Goal: Transaction & Acquisition: Purchase product/service

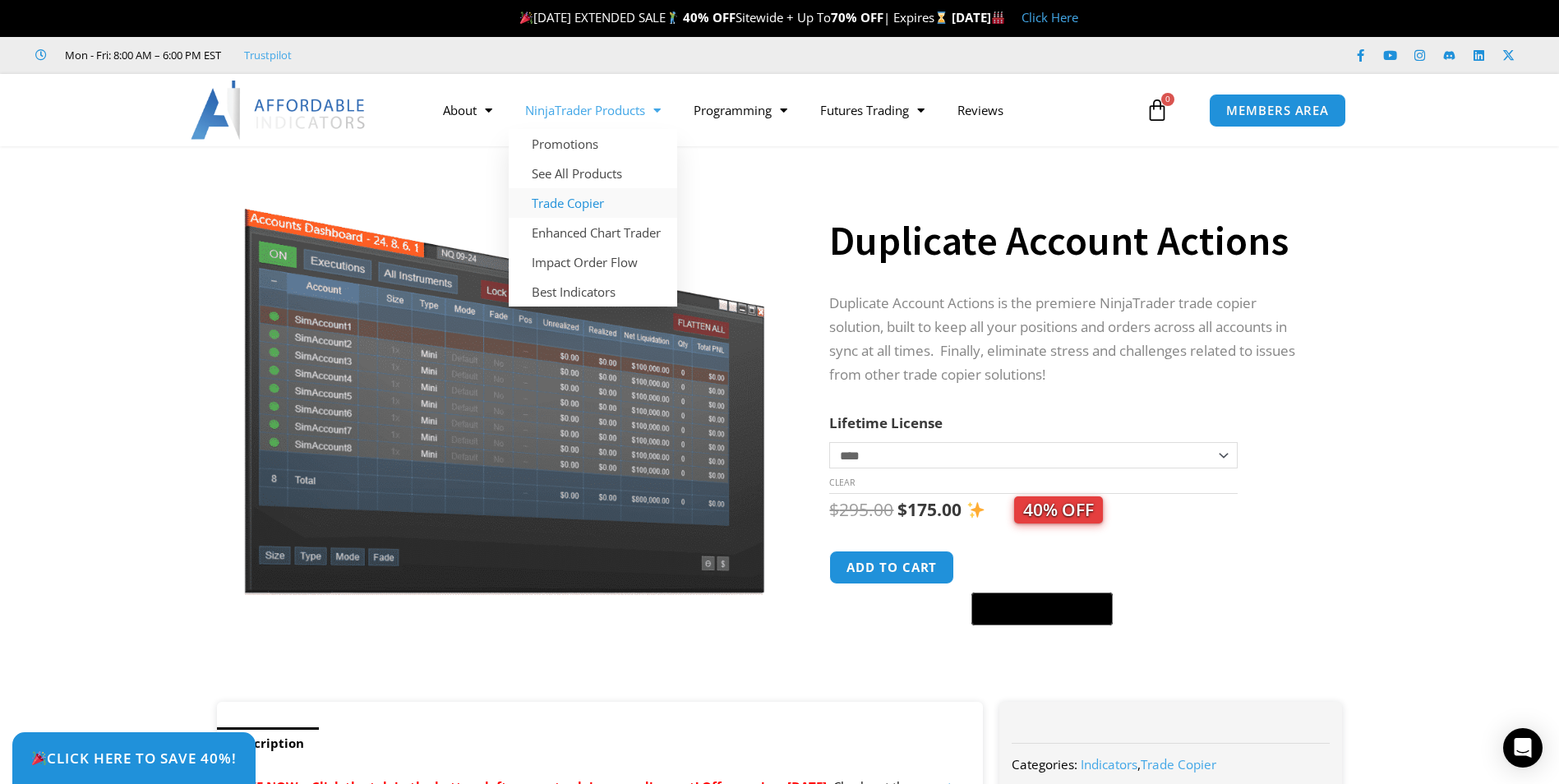
click at [582, 203] on link "Trade Copier" at bounding box center [592, 203] width 168 height 30
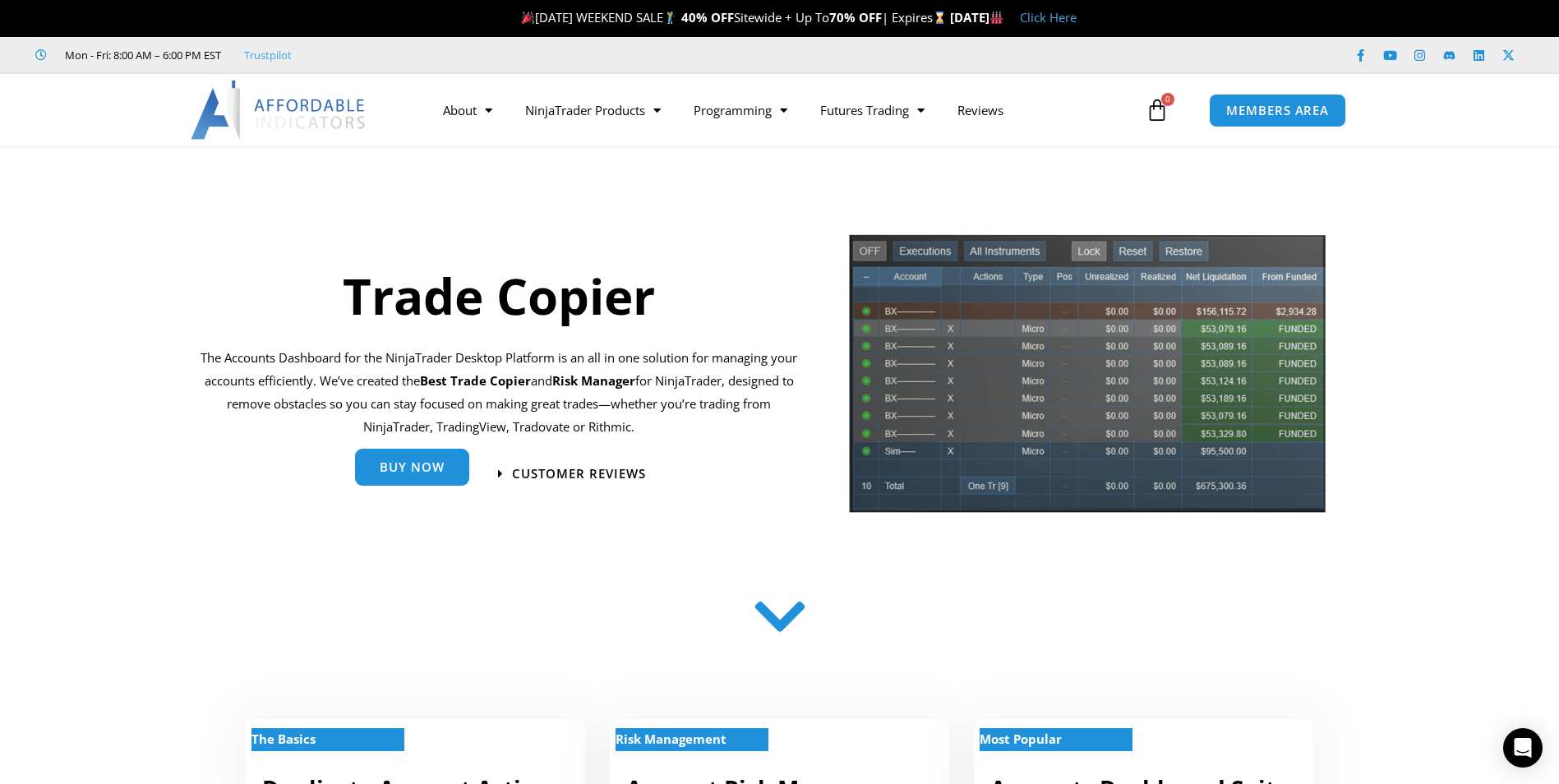
click at [410, 459] on link "Buy Now" at bounding box center [412, 467] width 114 height 37
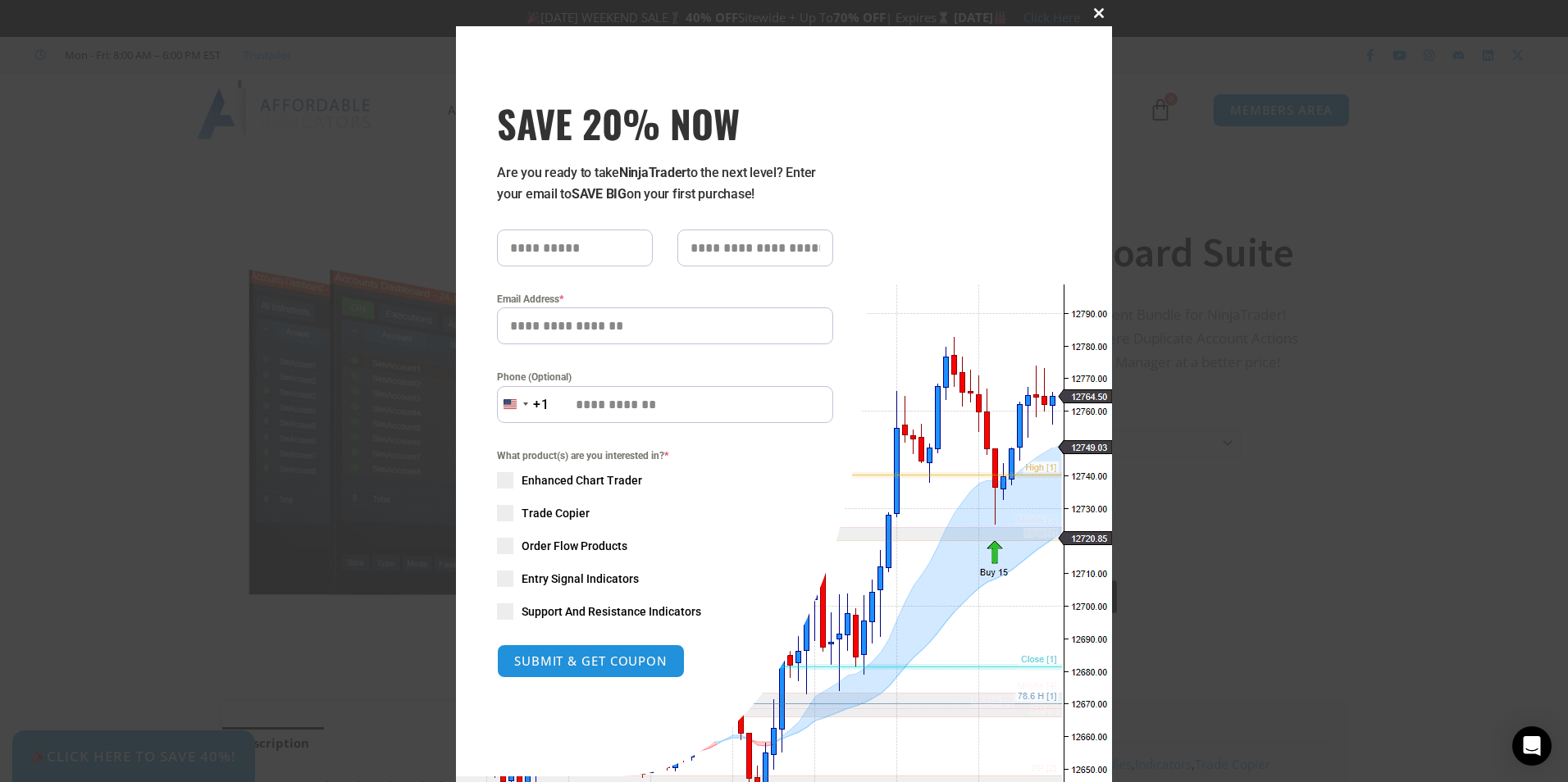
click at [1093, 9] on span at bounding box center [1098, 13] width 26 height 10
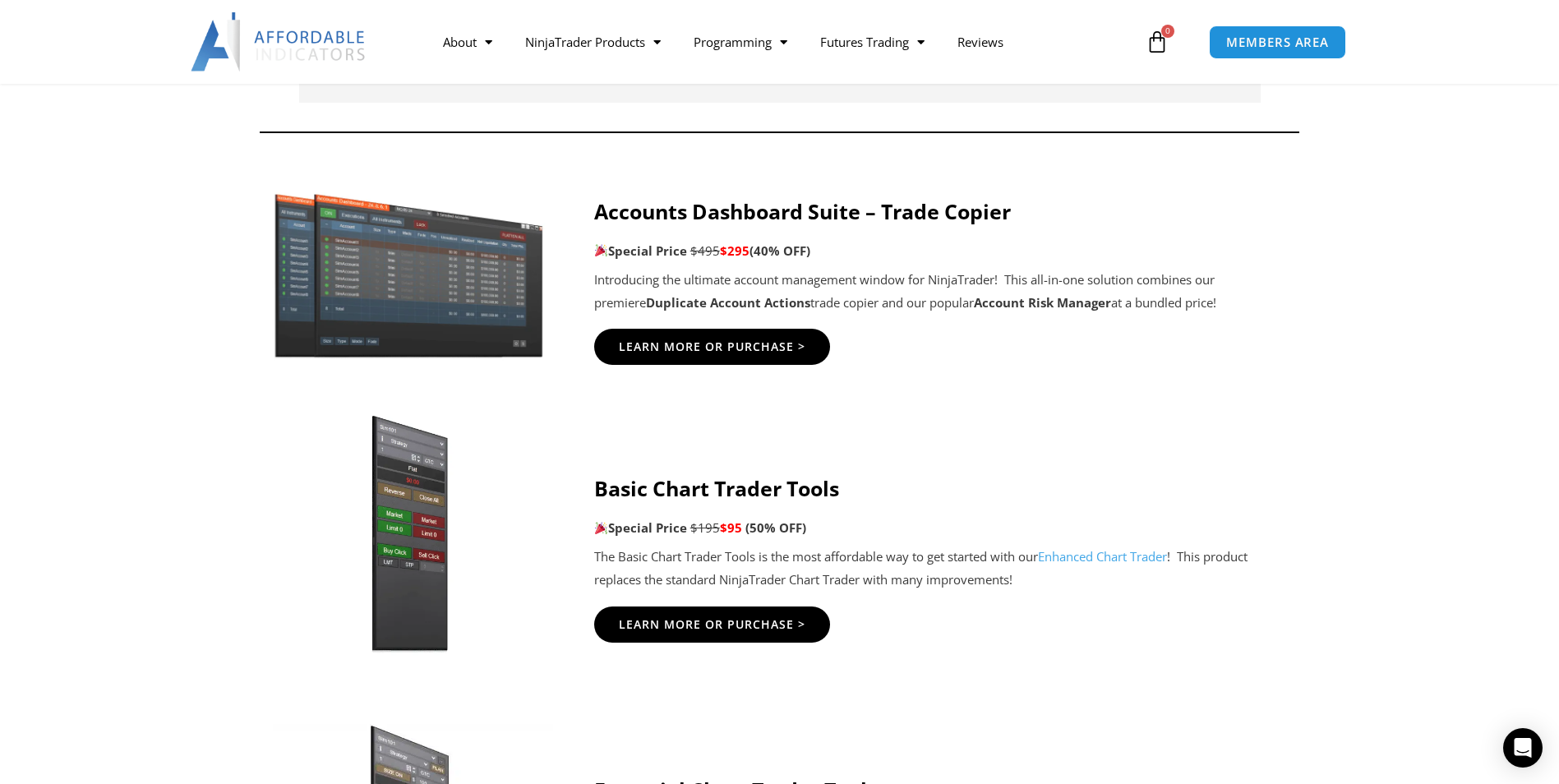
scroll to position [822, 0]
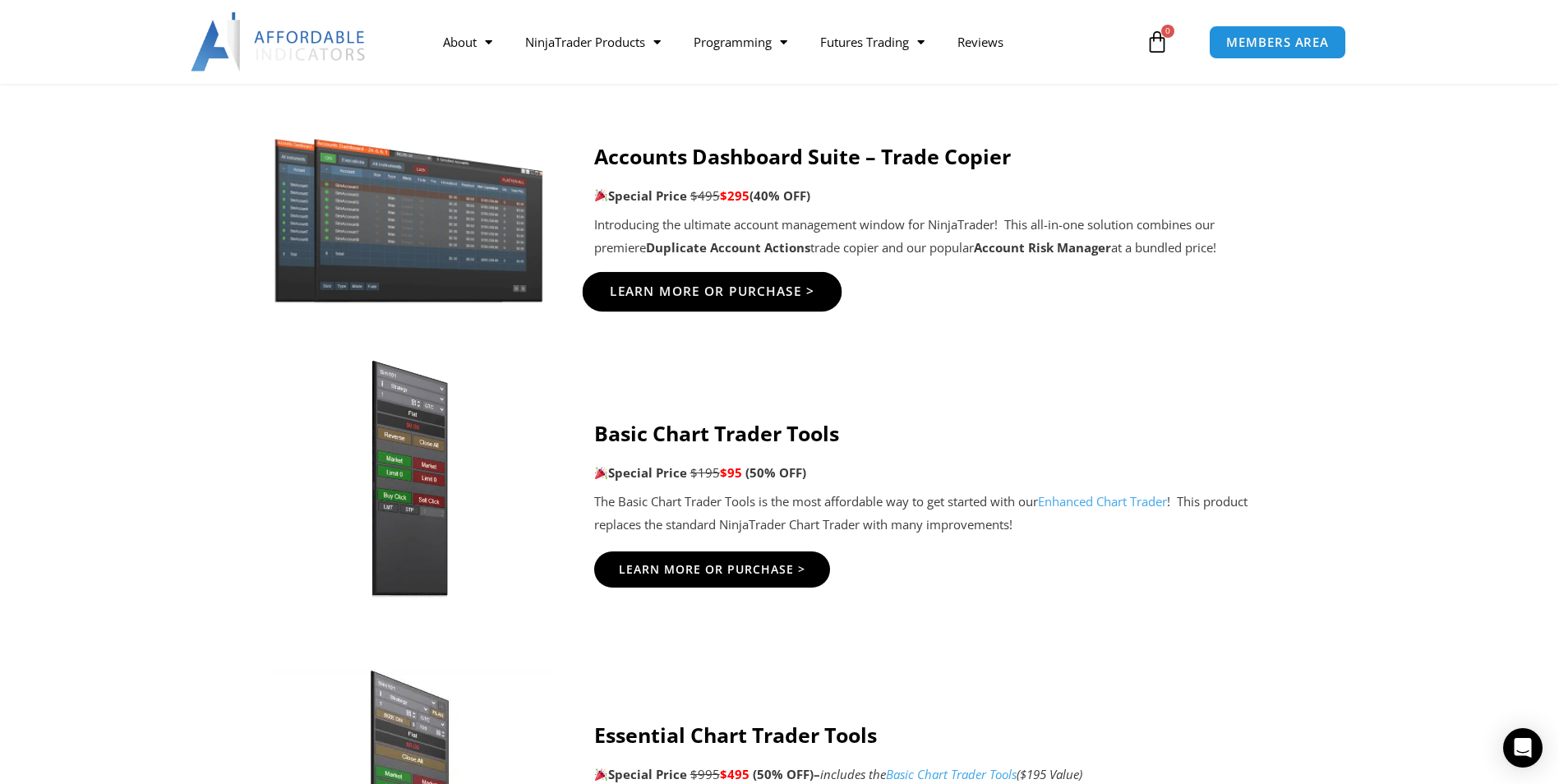
click at [669, 292] on span "Learn More Or Purchase >" at bounding box center [712, 293] width 205 height 13
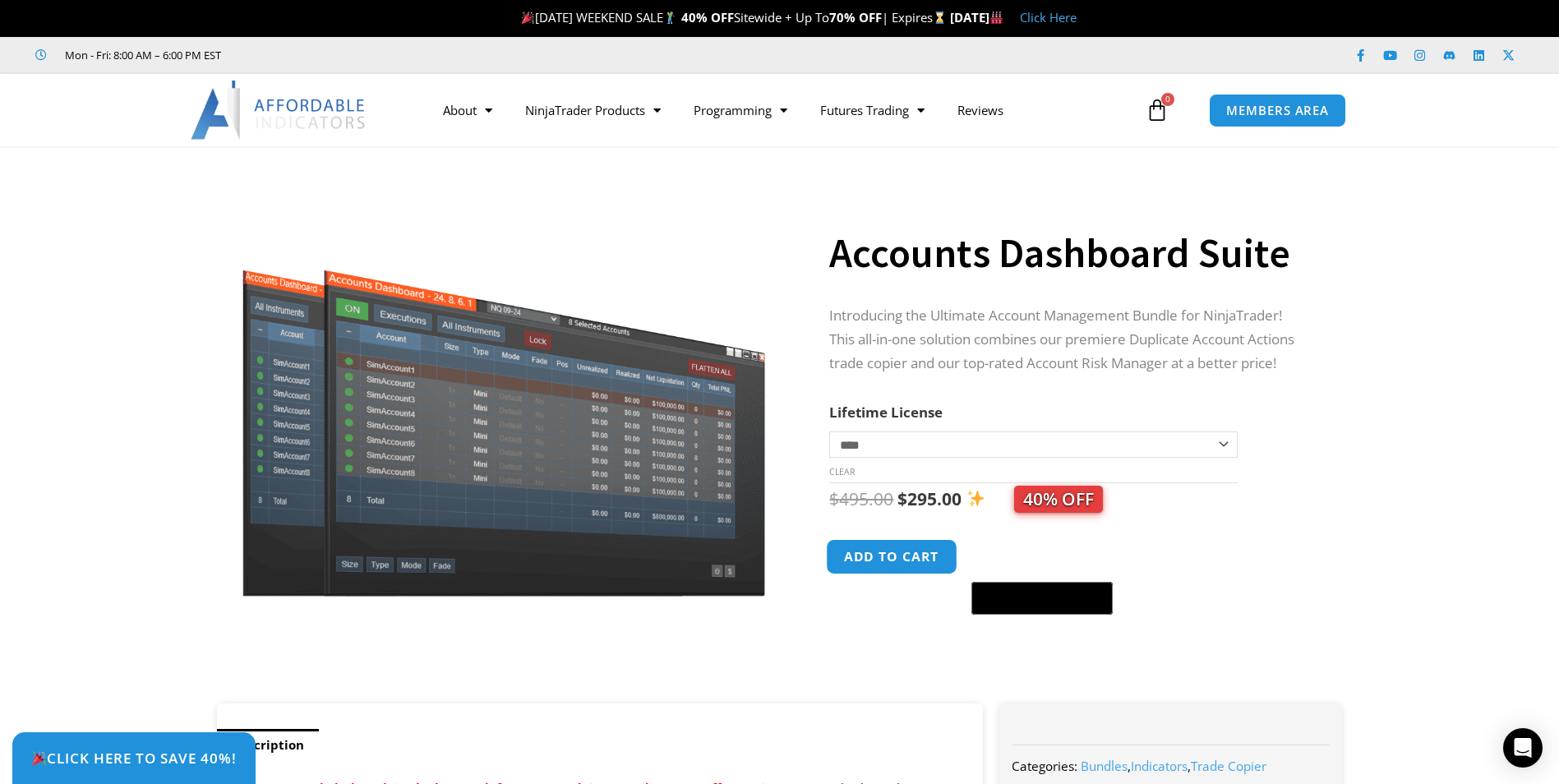
click at [888, 557] on button "Add to cart" at bounding box center [893, 556] width 131 height 35
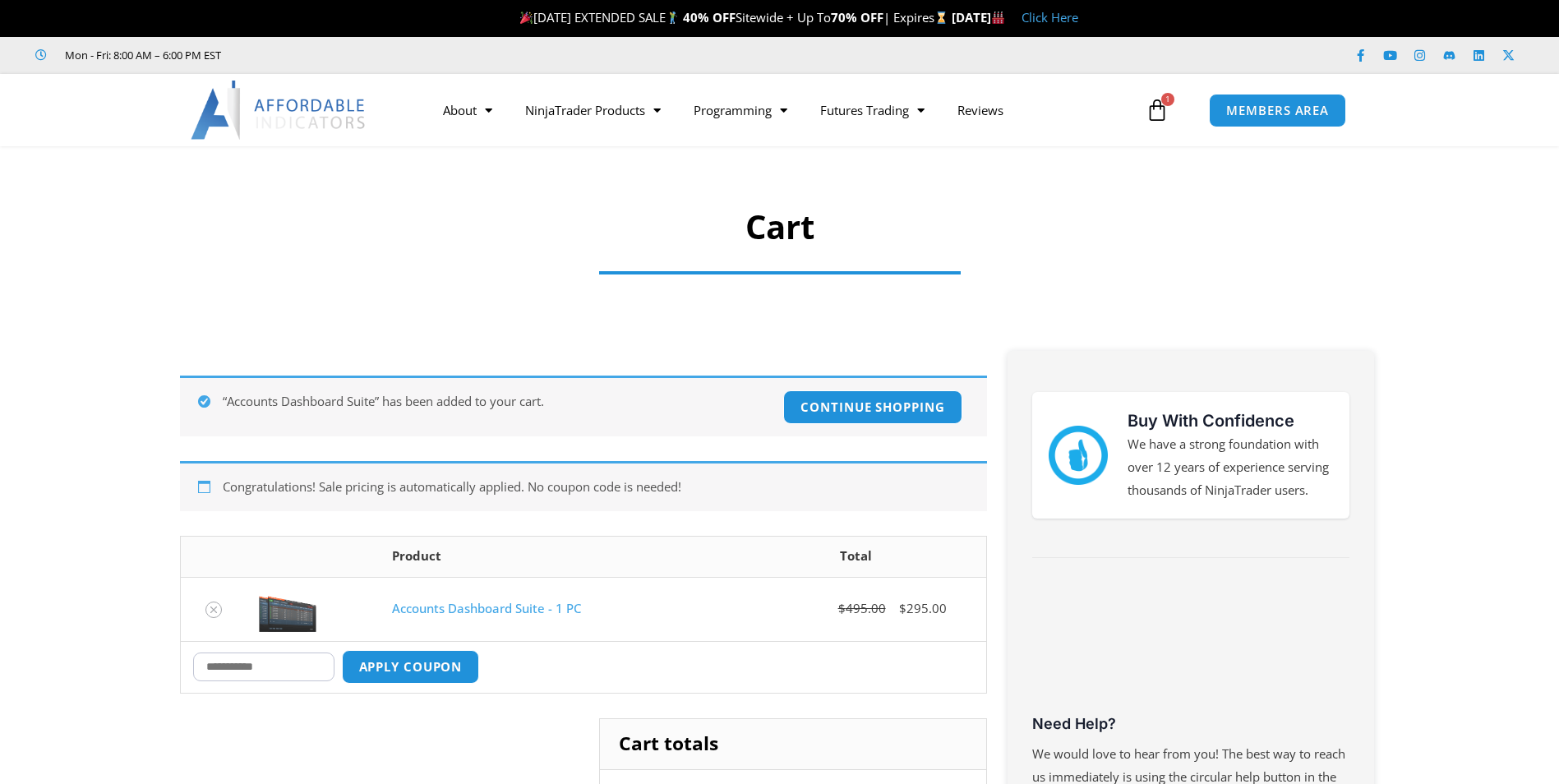
click at [283, 658] on input "Coupon:" at bounding box center [264, 667] width 141 height 29
type input "****"
click at [453, 669] on button "Apply coupon" at bounding box center [410, 666] width 145 height 35
